Goal: Transaction & Acquisition: Subscribe to service/newsletter

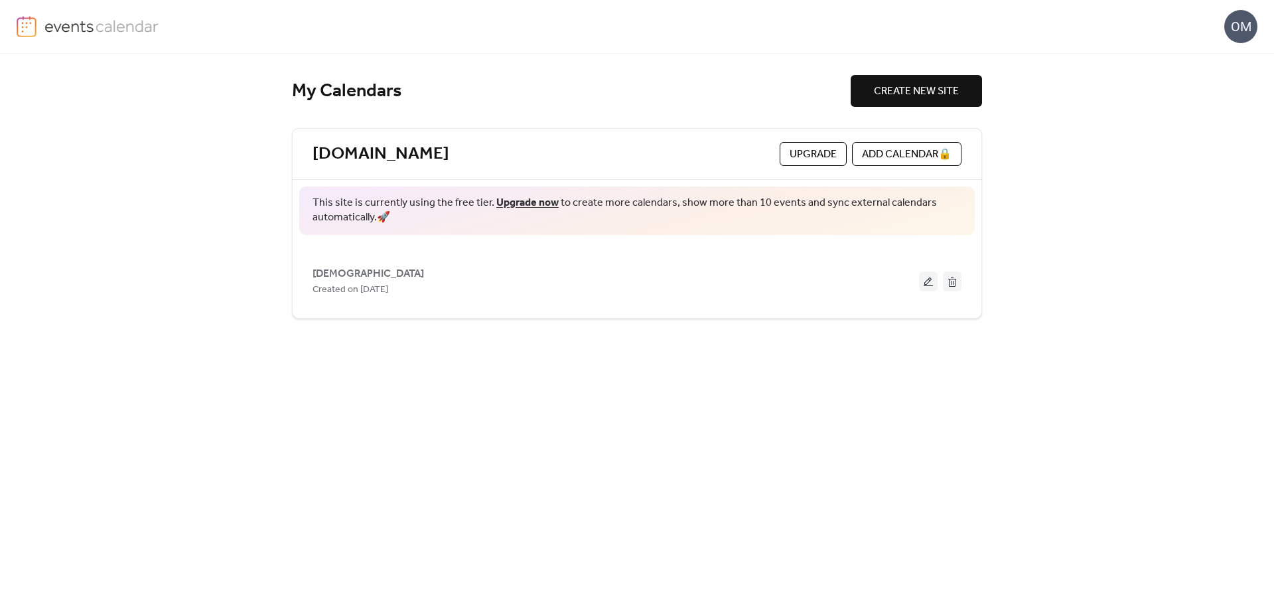
click at [809, 154] on span "Upgrade" at bounding box center [812, 155] width 47 height 16
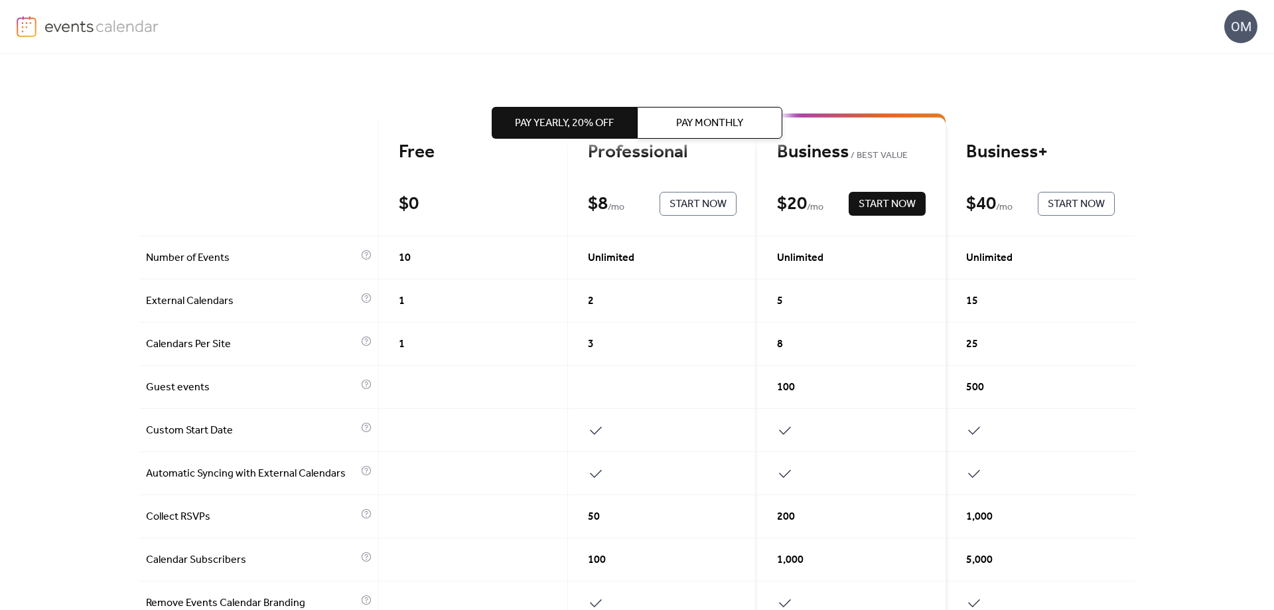
scroll to position [60, 0]
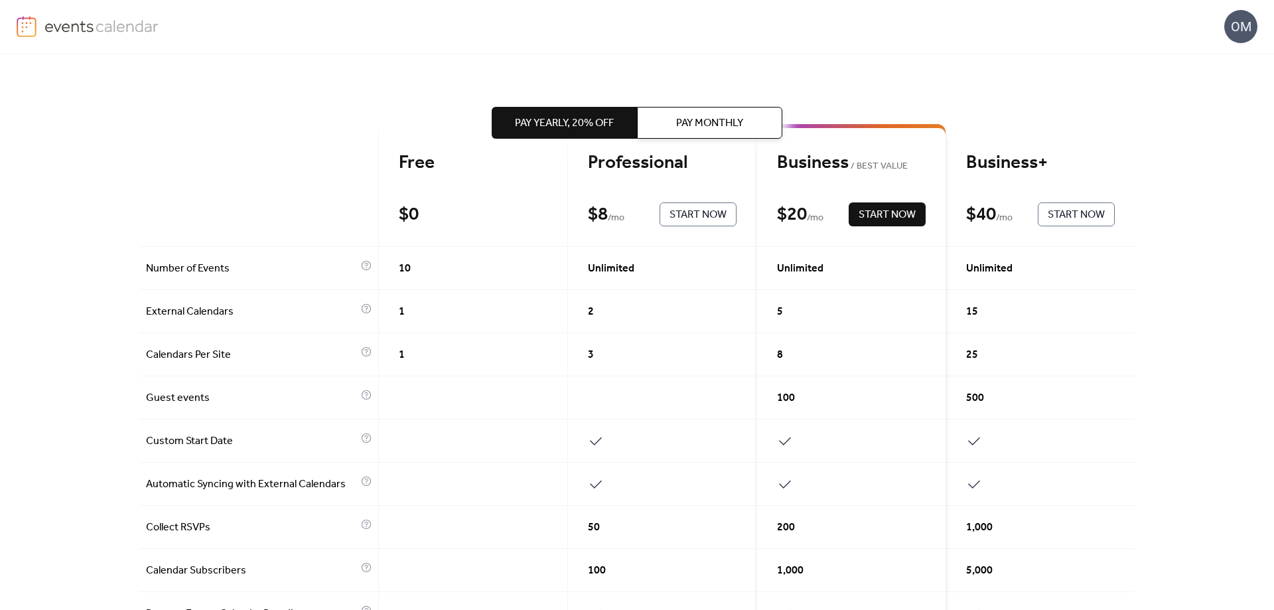
click at [1236, 27] on div "OM" at bounding box center [1240, 26] width 33 height 33
click at [470, 41] on div "OM" at bounding box center [637, 26] width 1241 height 53
click at [92, 24] on img at bounding box center [101, 26] width 115 height 20
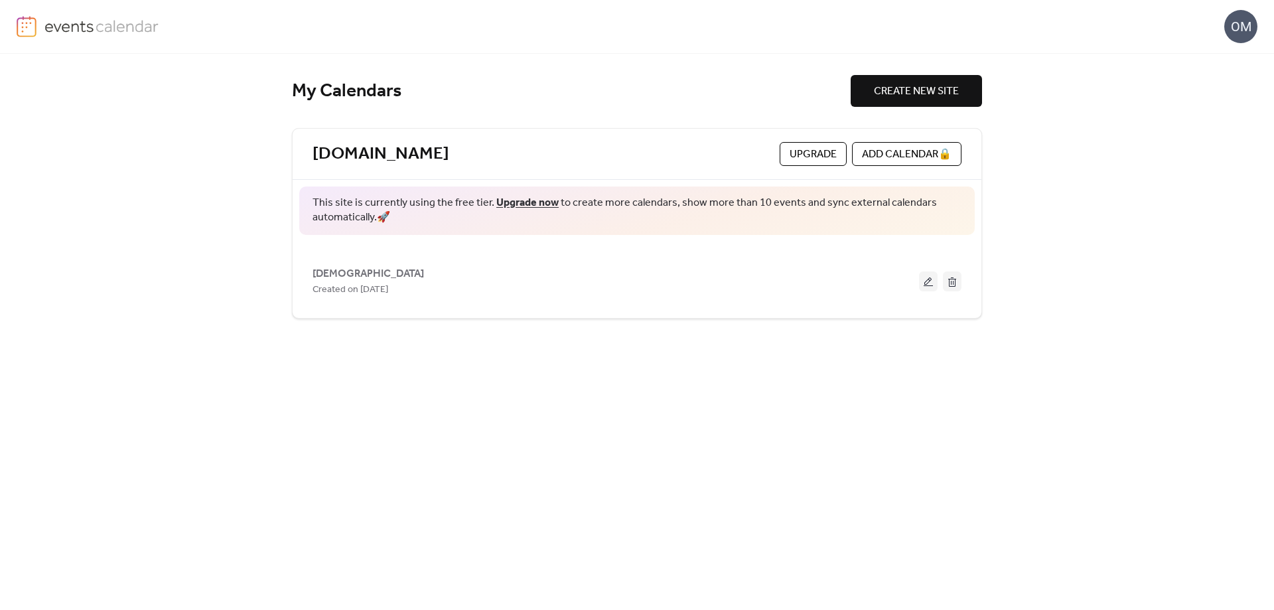
click at [533, 205] on link "Upgrade now" at bounding box center [527, 202] width 62 height 21
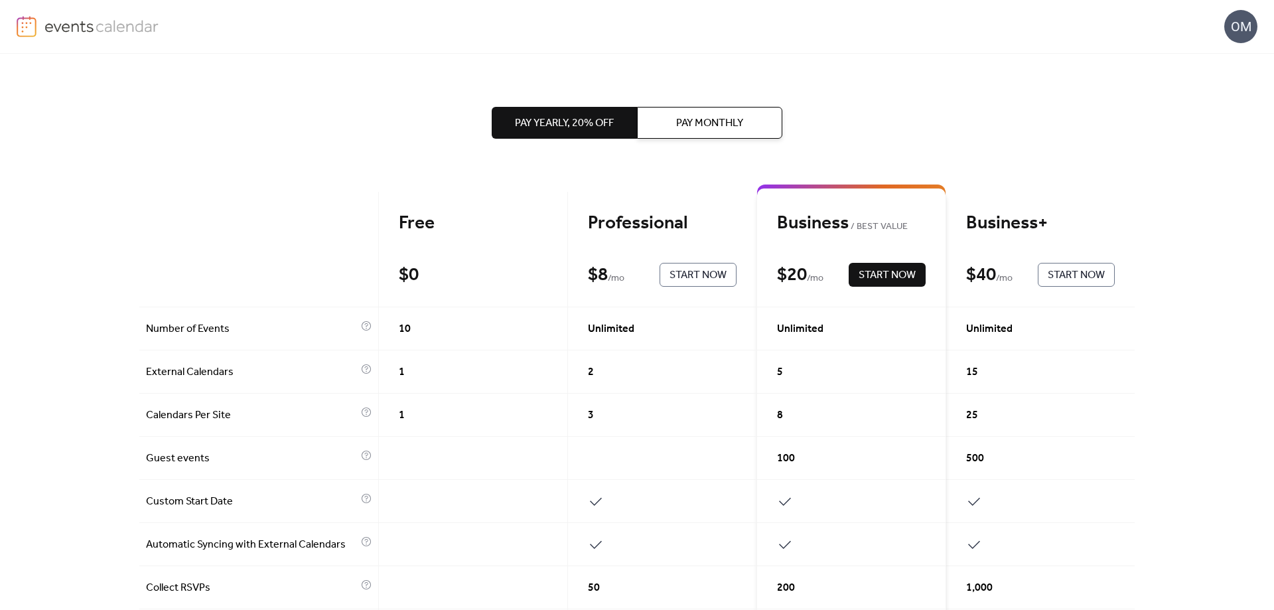
click at [692, 121] on span "Pay Monthly" at bounding box center [709, 123] width 67 height 16
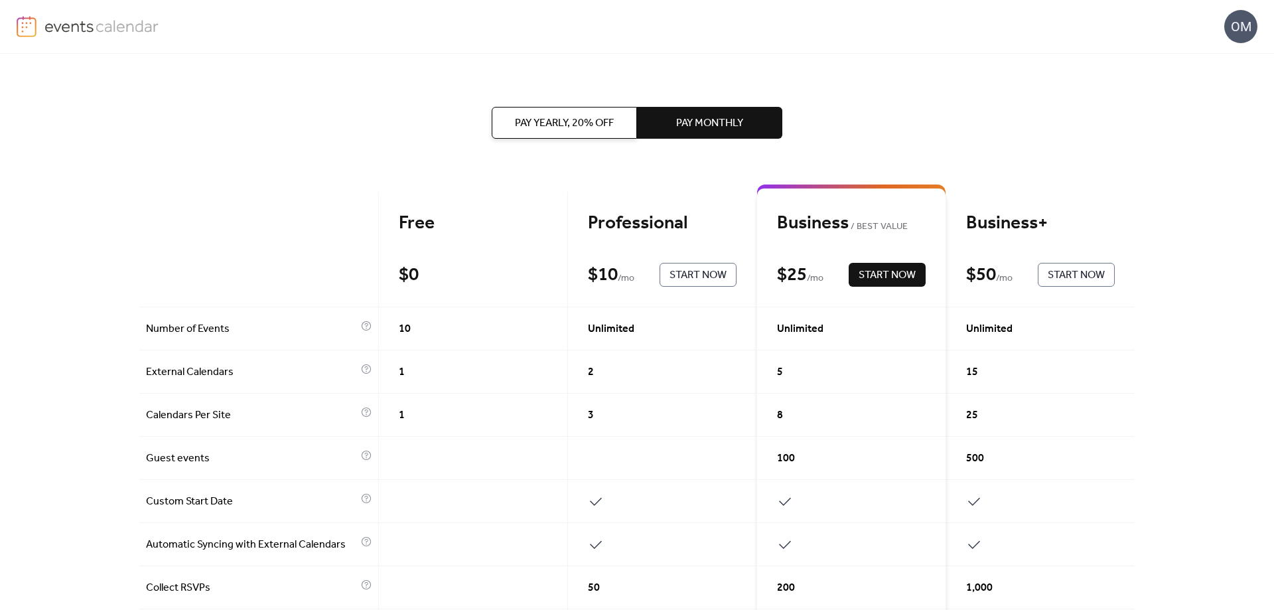
click at [574, 123] on span "Pay Yearly, 20% off" at bounding box center [564, 123] width 99 height 16
